Goal: Information Seeking & Learning: Learn about a topic

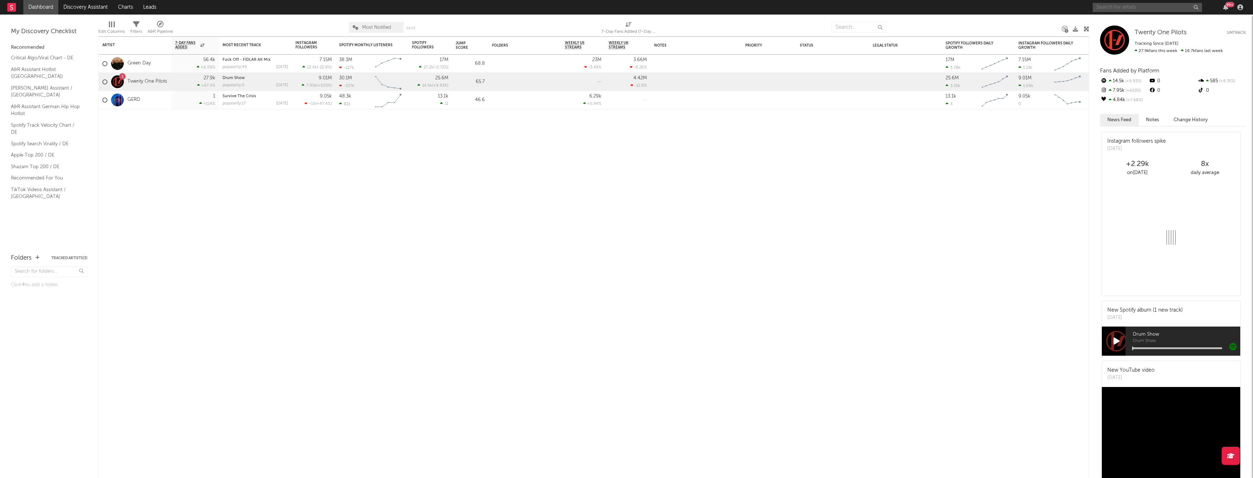
click at [1107, 7] on input "text" at bounding box center [1147, 7] width 109 height 9
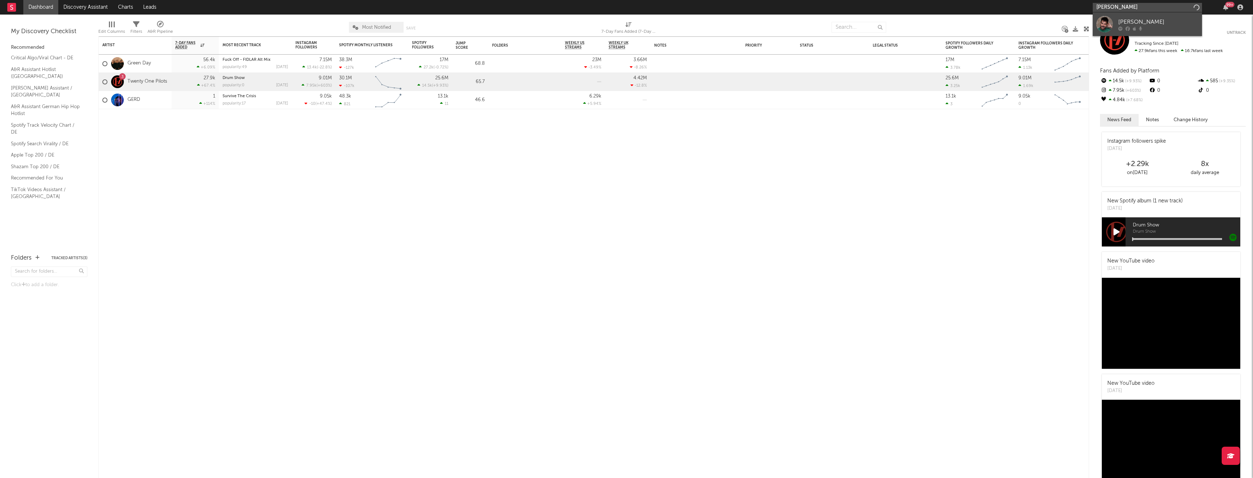
type input "[PERSON_NAME]"
click at [1170, 21] on div "[PERSON_NAME]" at bounding box center [1159, 21] width 80 height 9
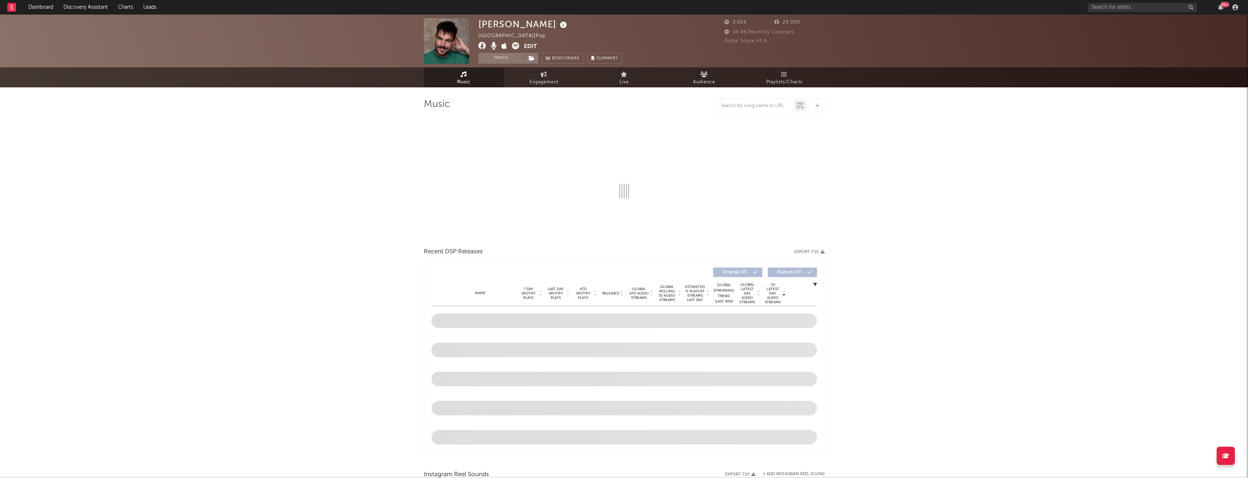
select select "6m"
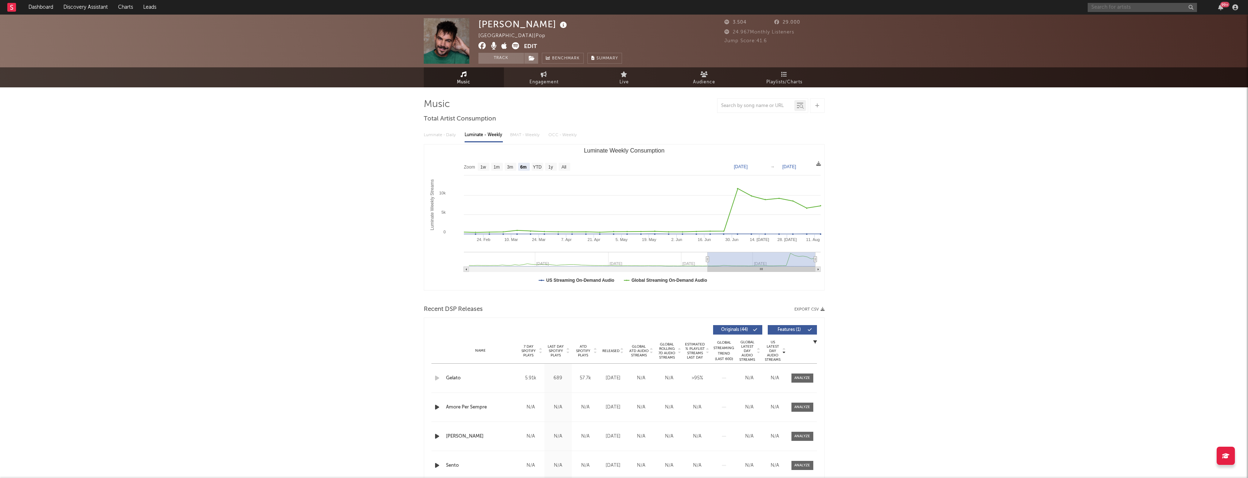
click at [1149, 6] on input "text" at bounding box center [1142, 7] width 109 height 9
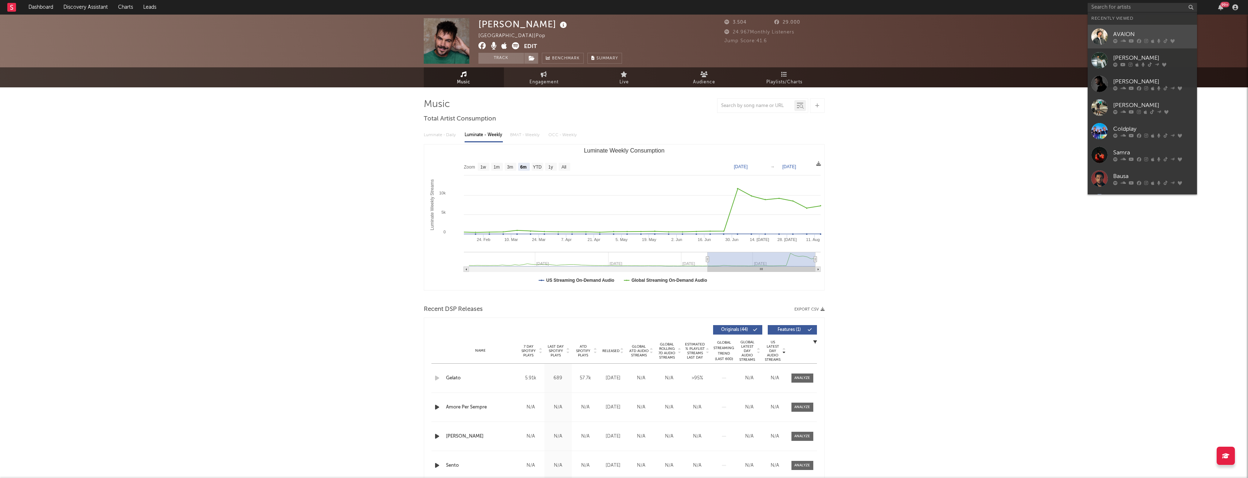
click at [1142, 40] on div at bounding box center [1153, 41] width 80 height 4
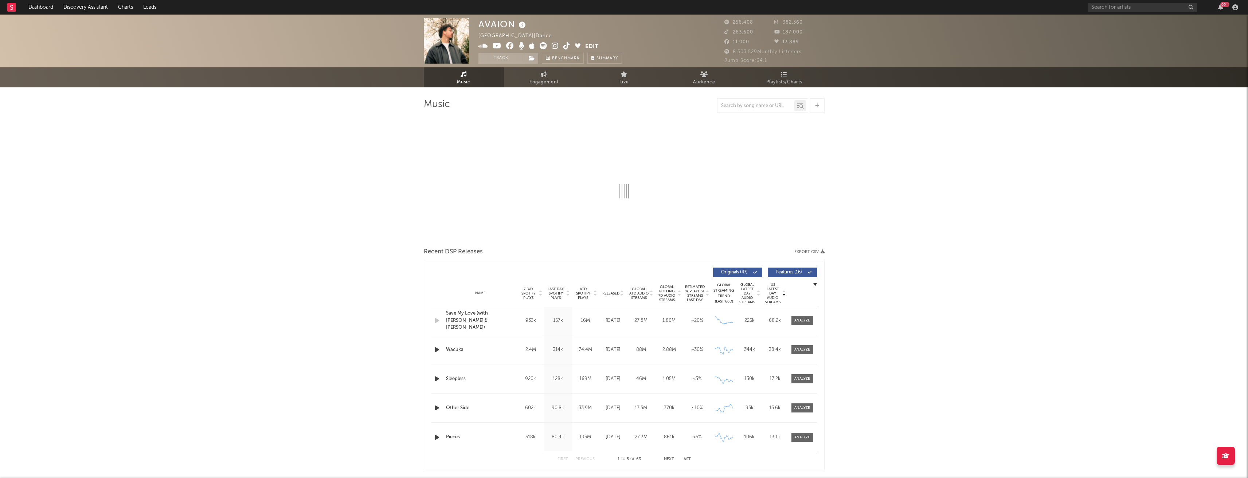
select select "6m"
